Goal: Transaction & Acquisition: Obtain resource

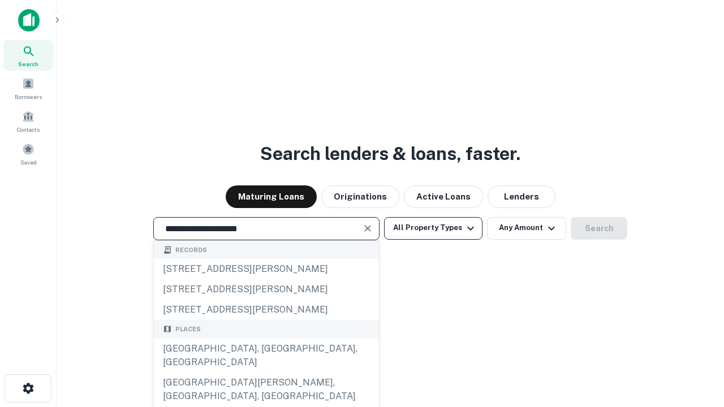
click at [266, 373] on div "[GEOGRAPHIC_DATA], [GEOGRAPHIC_DATA], [GEOGRAPHIC_DATA]" at bounding box center [266, 356] width 225 height 34
click at [433, 228] on button "All Property Types" at bounding box center [433, 228] width 98 height 23
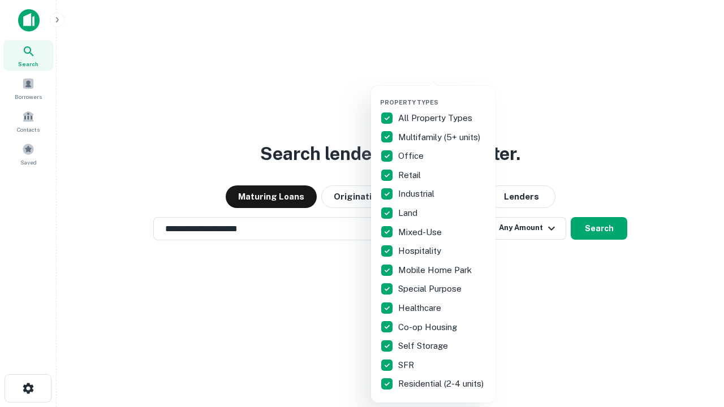
type input "**********"
click at [442, 95] on button "button" at bounding box center [442, 95] width 124 height 1
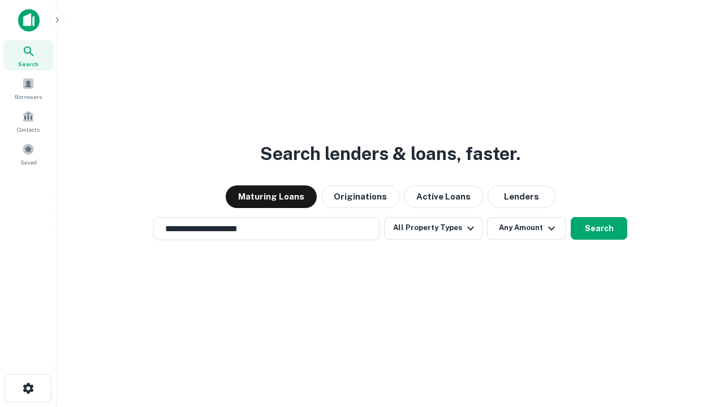
scroll to position [18, 0]
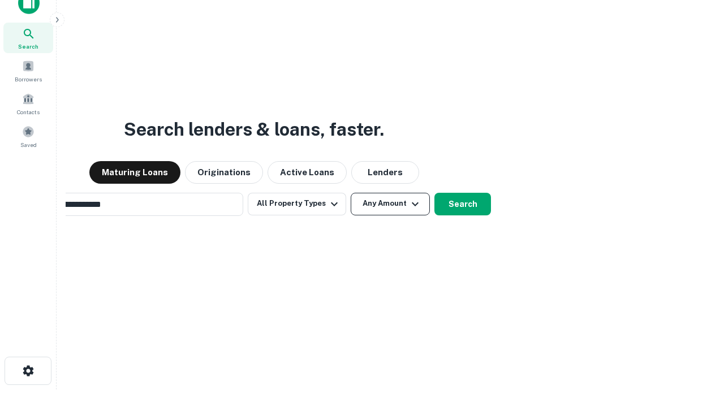
click at [351, 193] on button "Any Amount" at bounding box center [390, 204] width 79 height 23
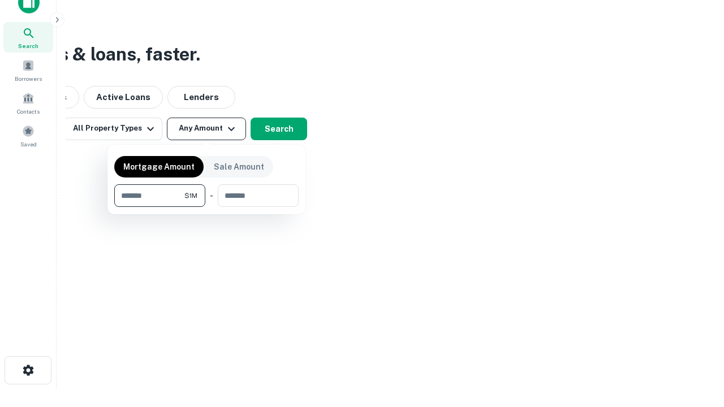
type input "*******"
click at [206, 207] on button "button" at bounding box center [206, 207] width 184 height 1
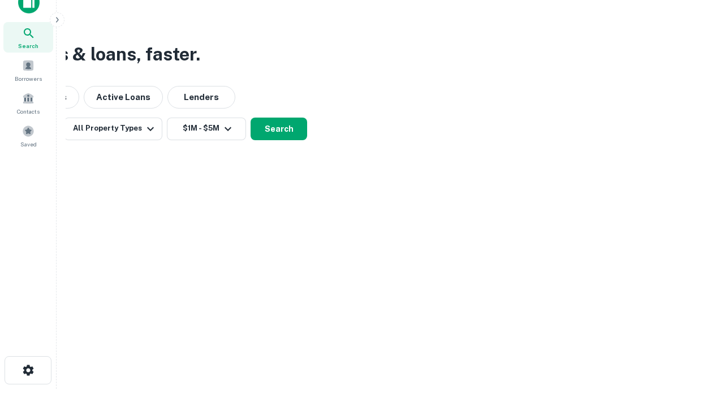
scroll to position [18, 0]
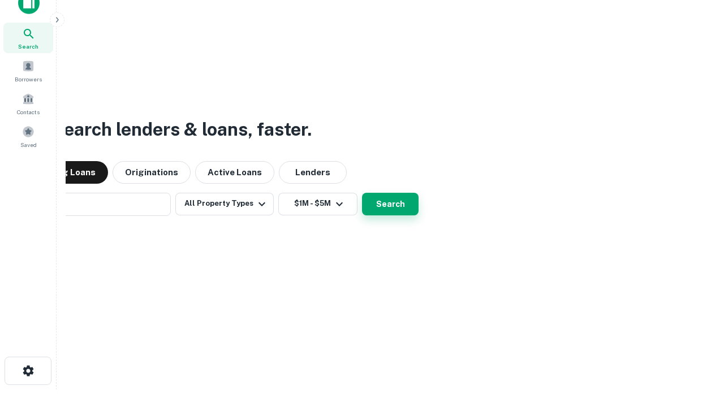
click at [362, 193] on button "Search" at bounding box center [390, 204] width 57 height 23
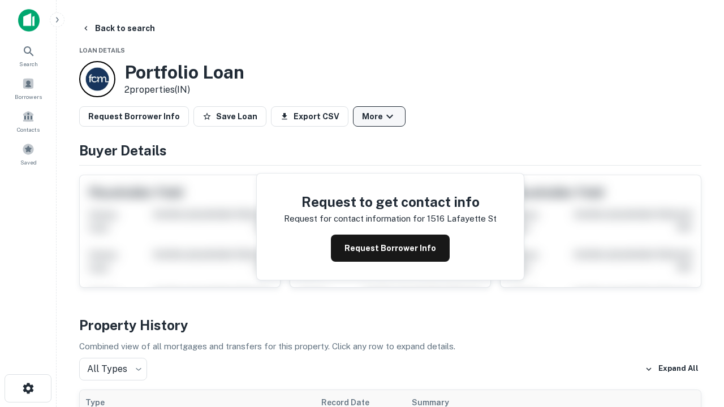
click at [379, 117] on button "More" at bounding box center [379, 116] width 53 height 20
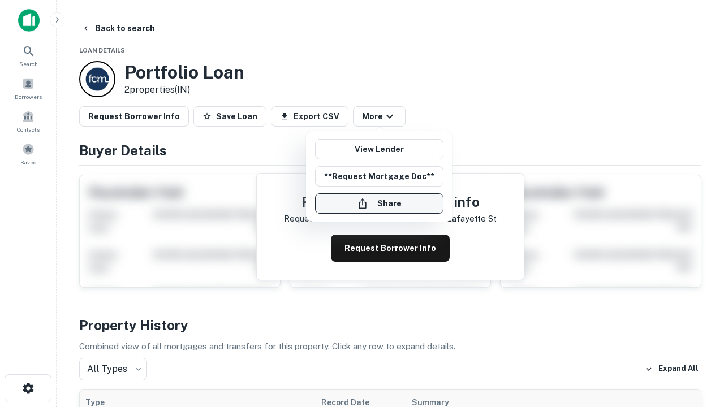
click at [379, 204] on button "Share" at bounding box center [379, 203] width 128 height 20
